Goal: Task Accomplishment & Management: Manage account settings

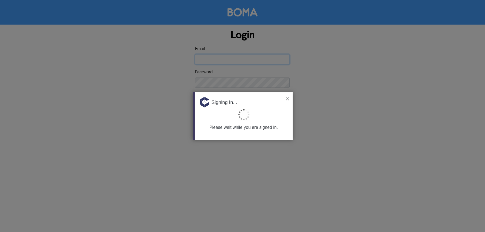
type input "[PERSON_NAME][EMAIL_ADDRESS][DOMAIN_NAME][PERSON_NAME]"
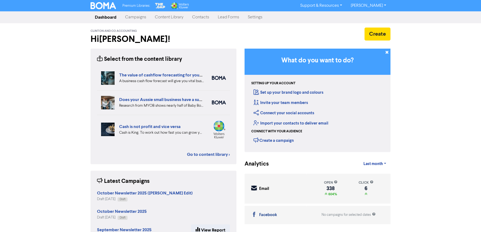
click at [285, 97] on div "Invite your team members" at bounding box center [280, 101] width 59 height 10
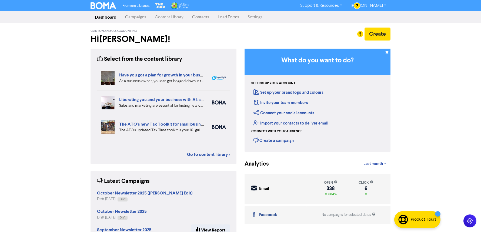
click at [136, 15] on link "Campaigns" at bounding box center [136, 17] width 30 height 11
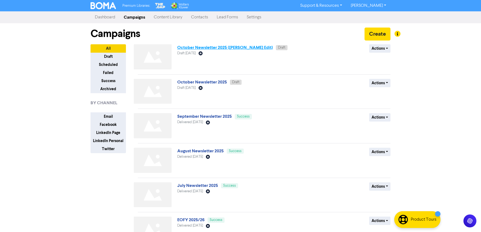
click at [200, 45] on link "October Newsletter 2025 ([PERSON_NAME] Edit)" at bounding box center [225, 47] width 96 height 5
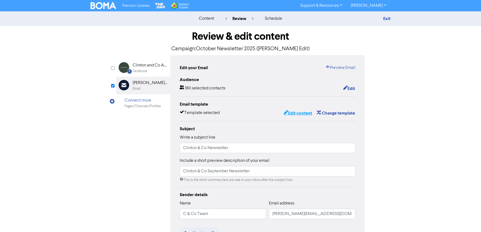
click at [294, 111] on button "Edit content" at bounding box center [297, 113] width 29 height 7
